Goal: Task Accomplishment & Management: Use online tool/utility

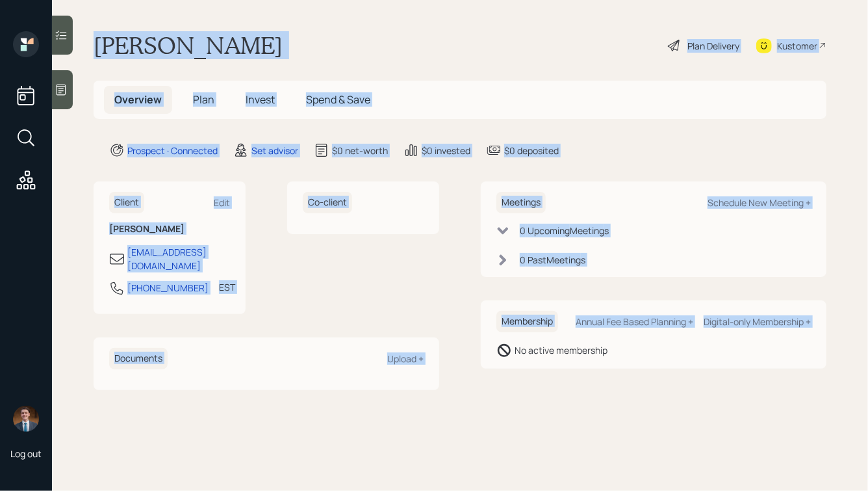
drag, startPoint x: 92, startPoint y: 38, endPoint x: 519, endPoint y: 385, distance: 550.4
click at [519, 385] on main "Gary Grady Plan Delivery Kustomer Overview Plan Invest Spend & Save Prospect · …" at bounding box center [460, 245] width 816 height 491
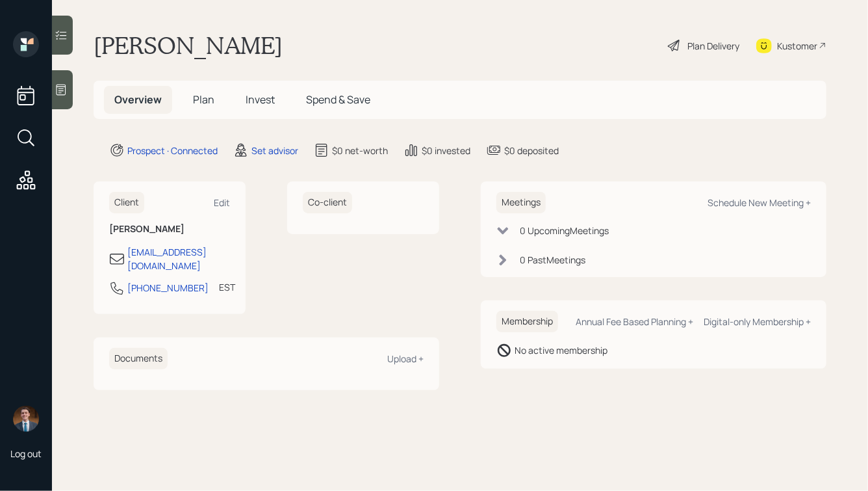
click at [64, 90] on icon at bounding box center [61, 89] width 13 height 13
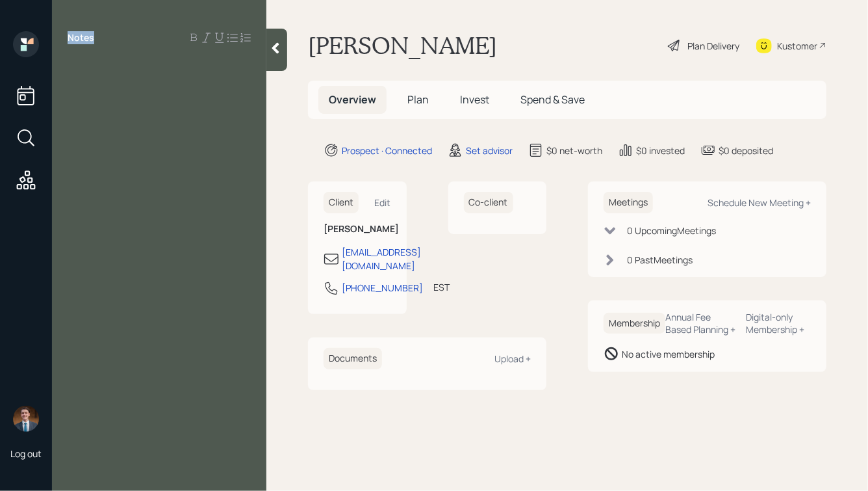
drag, startPoint x: 94, startPoint y: 40, endPoint x: 44, endPoint y: 29, distance: 51.3
click at [44, 29] on div "Log out Notes Gary Grady Plan Delivery Kustomer Overview Plan Invest Spend & Sa…" at bounding box center [434, 245] width 868 height 491
click at [110, 39] on div "Notes" at bounding box center [159, 37] width 214 height 13
click at [146, 85] on div "Notes" at bounding box center [159, 253] width 214 height 444
click at [103, 64] on div at bounding box center [159, 67] width 183 height 14
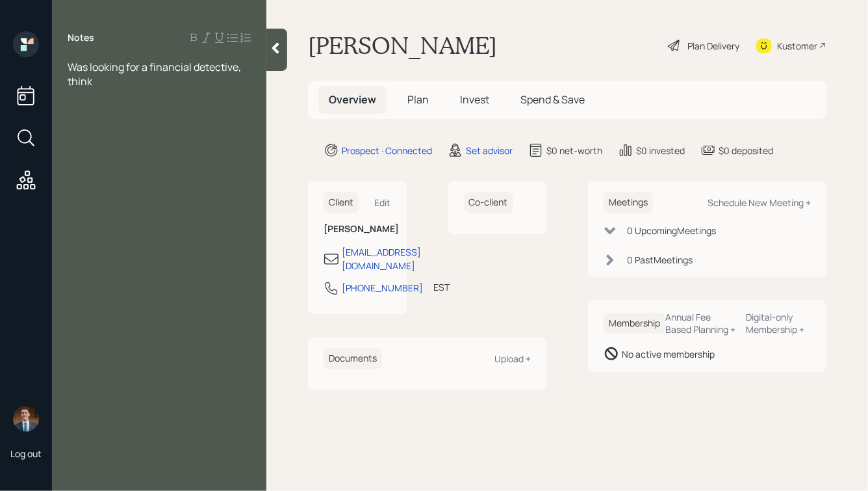
click at [68, 81] on span "Was looking for a financial detective, think" at bounding box center [155, 74] width 175 height 29
click at [104, 88] on div "Notes Was looking for a financial detective, I think" at bounding box center [159, 253] width 214 height 444
